Goal: Find specific page/section: Find specific page/section

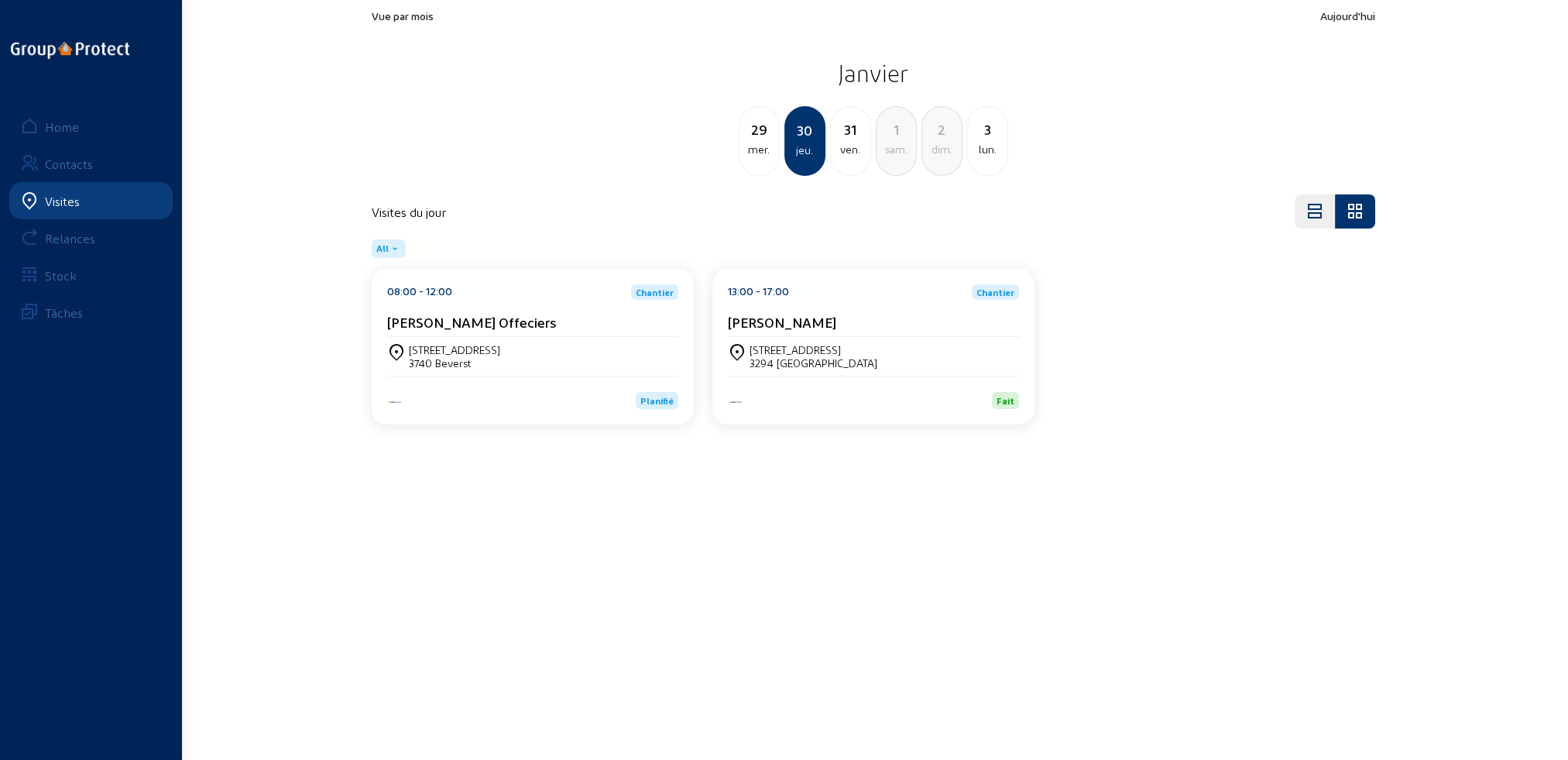
click at [48, 201] on div "Visites" at bounding box center [62, 201] width 35 height 15
click at [79, 125] on link "Home" at bounding box center [90, 126] width 163 height 37
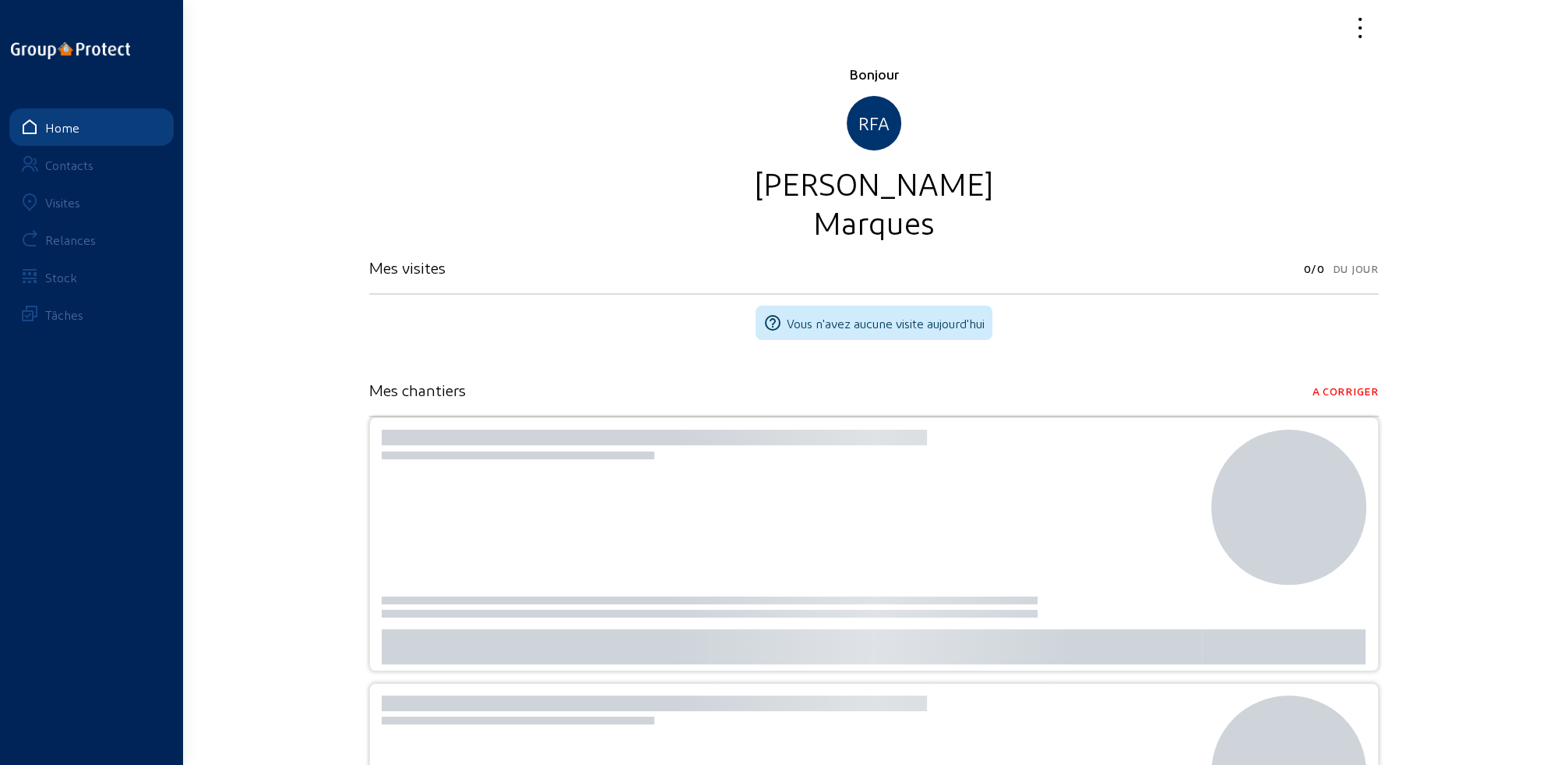
click at [64, 202] on div "Visites" at bounding box center [62, 202] width 35 height 15
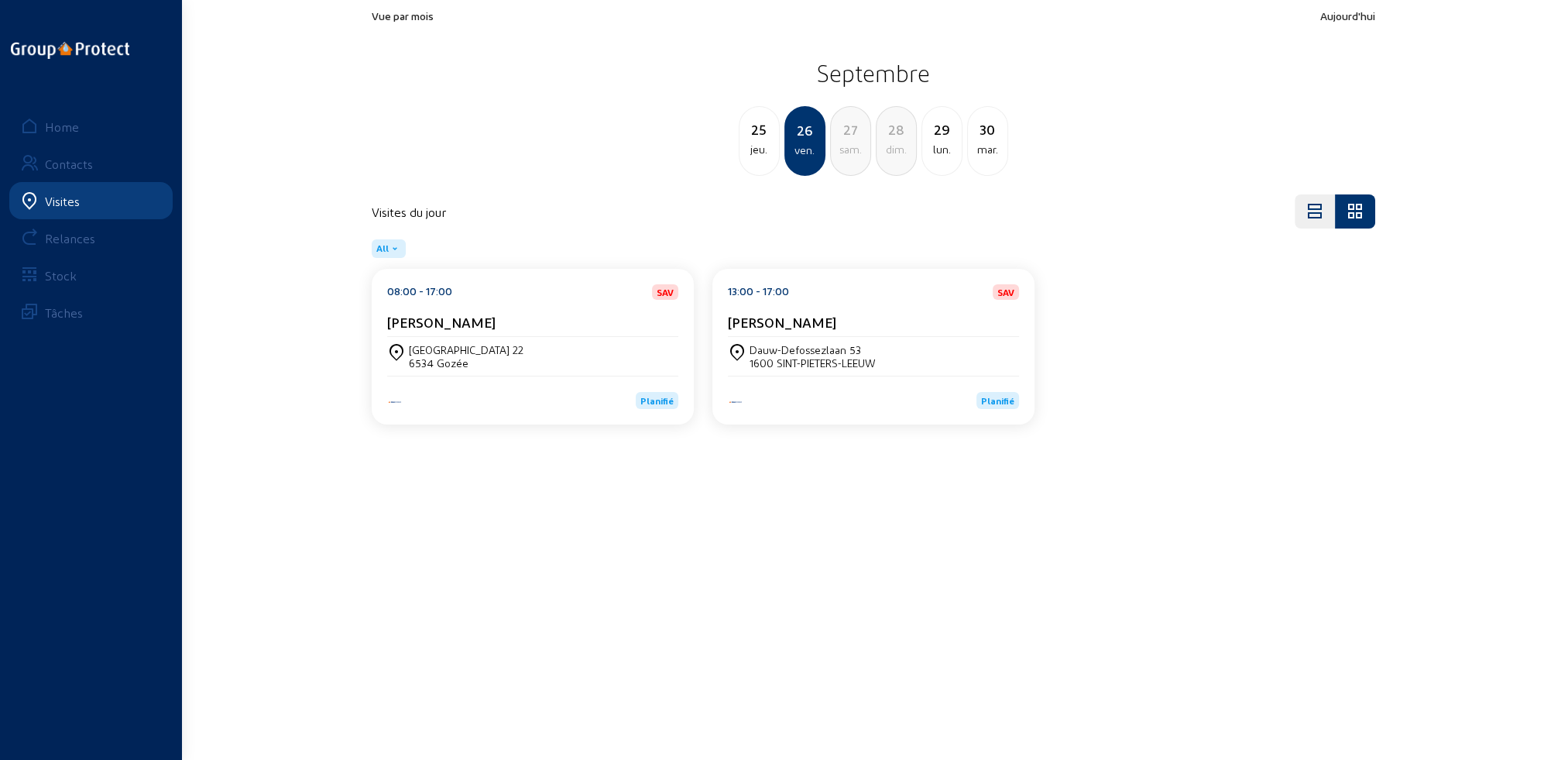
click at [500, 335] on div "[PERSON_NAME]" at bounding box center [532, 324] width 291 height 23
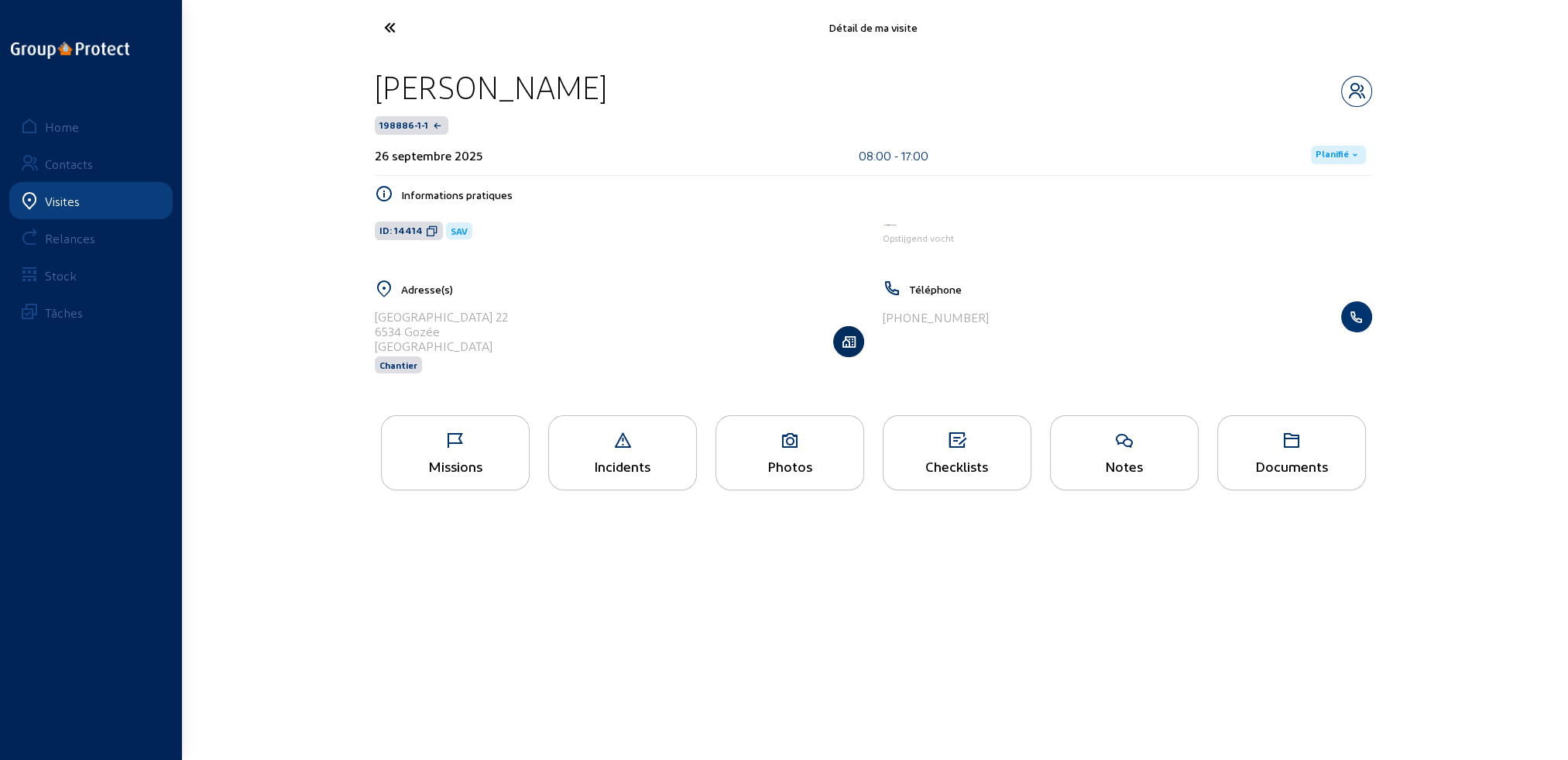
click at [858, 347] on icon "button" at bounding box center [848, 341] width 29 height 16
